Goal: Information Seeking & Learning: Learn about a topic

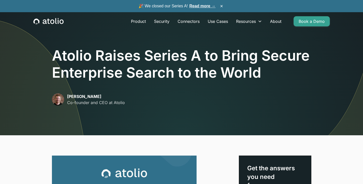
click at [75, 96] on p "[PERSON_NAME]" at bounding box center [96, 96] width 58 height 6
drag, startPoint x: 75, startPoint y: 96, endPoint x: 90, endPoint y: 96, distance: 14.7
click at [90, 96] on p "[PERSON_NAME]" at bounding box center [96, 96] width 58 height 6
copy p "[PERSON_NAME]"
click at [139, 20] on link "Product" at bounding box center [138, 21] width 23 height 10
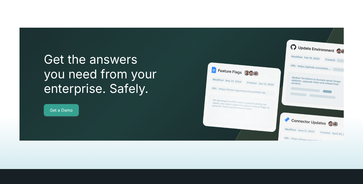
scroll to position [1185, 0]
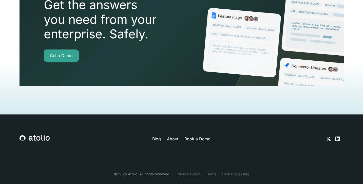
click at [338, 135] on icon at bounding box center [338, 138] width 6 height 6
